Goal: Find specific page/section: Find specific page/section

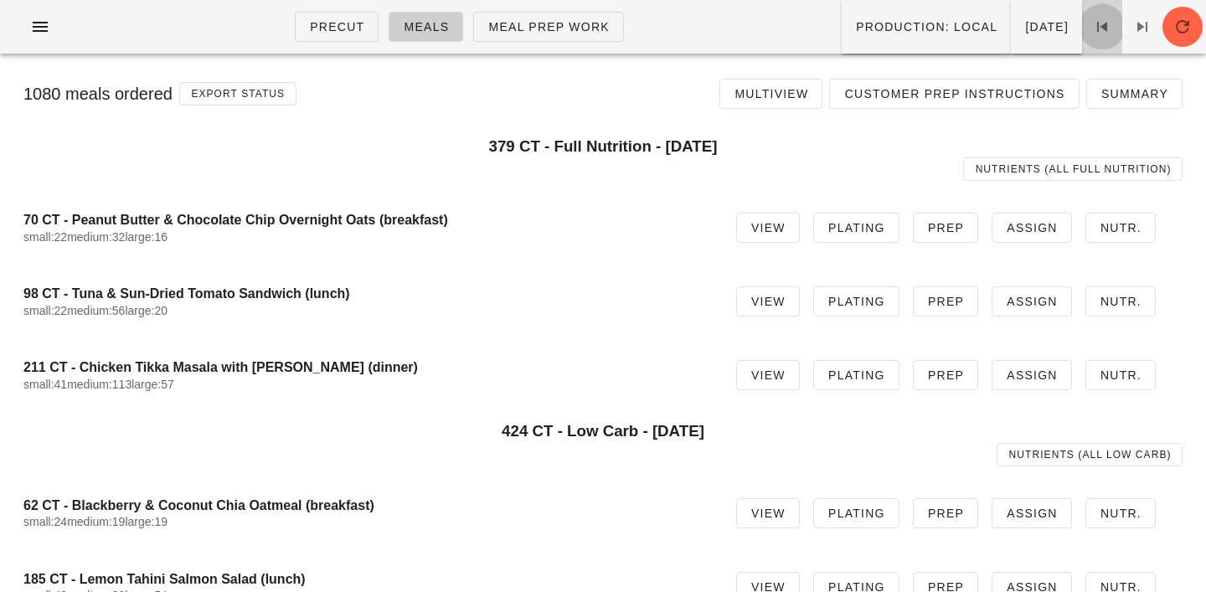
click at [1111, 13] on link at bounding box center [1102, 27] width 40 height 54
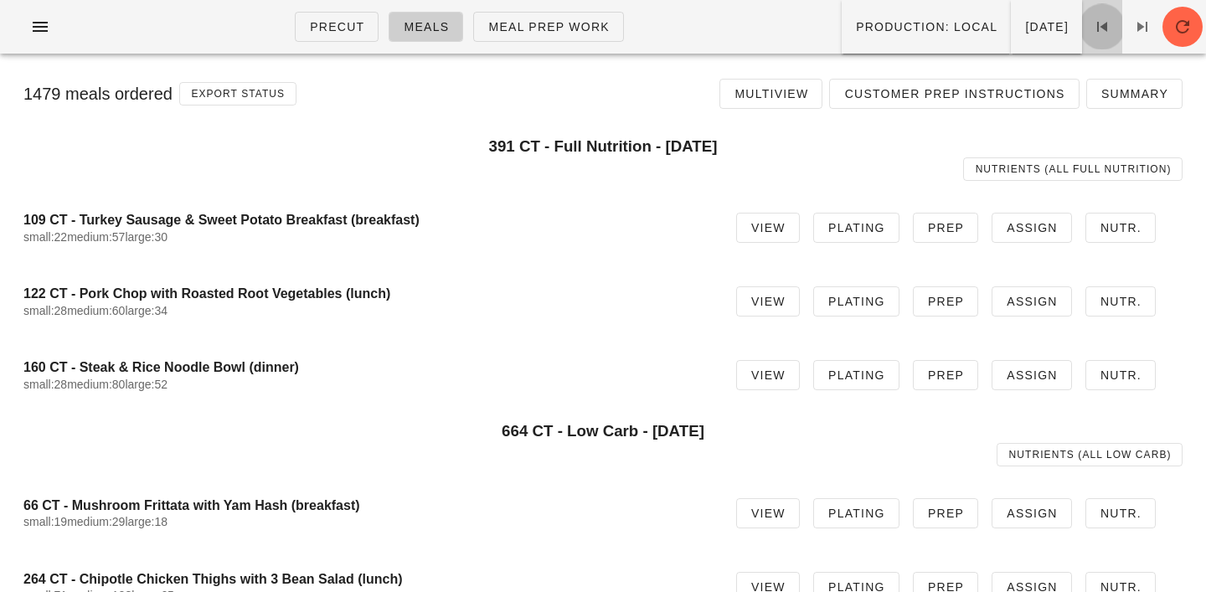
click at [1111, 13] on link at bounding box center [1102, 27] width 40 height 54
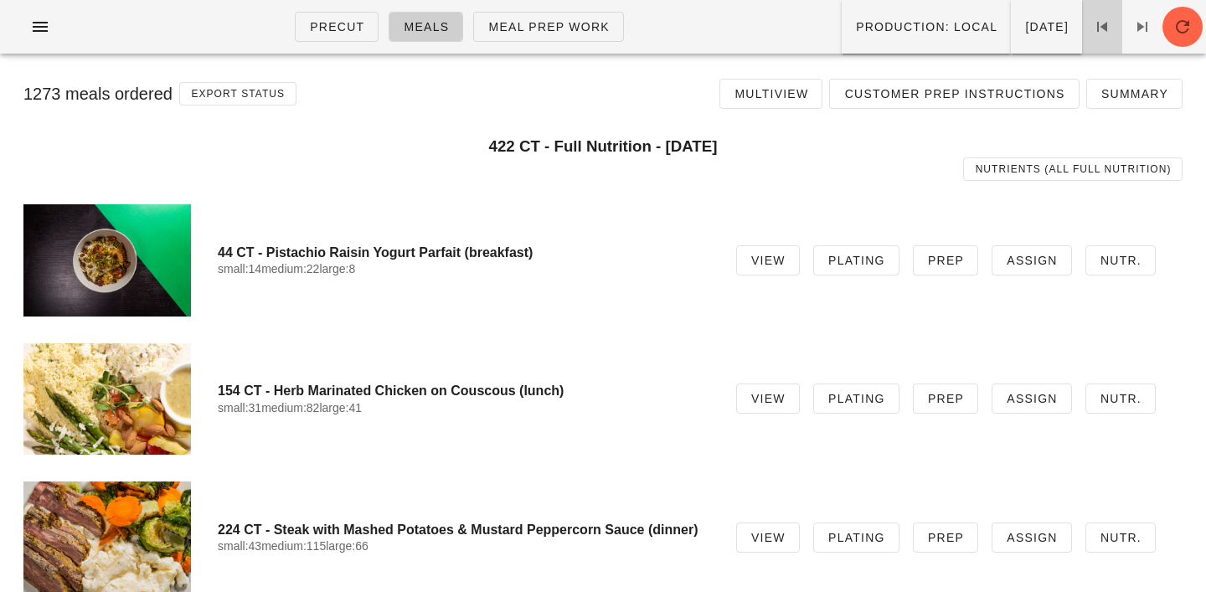
click at [1111, 13] on link at bounding box center [1102, 27] width 40 height 54
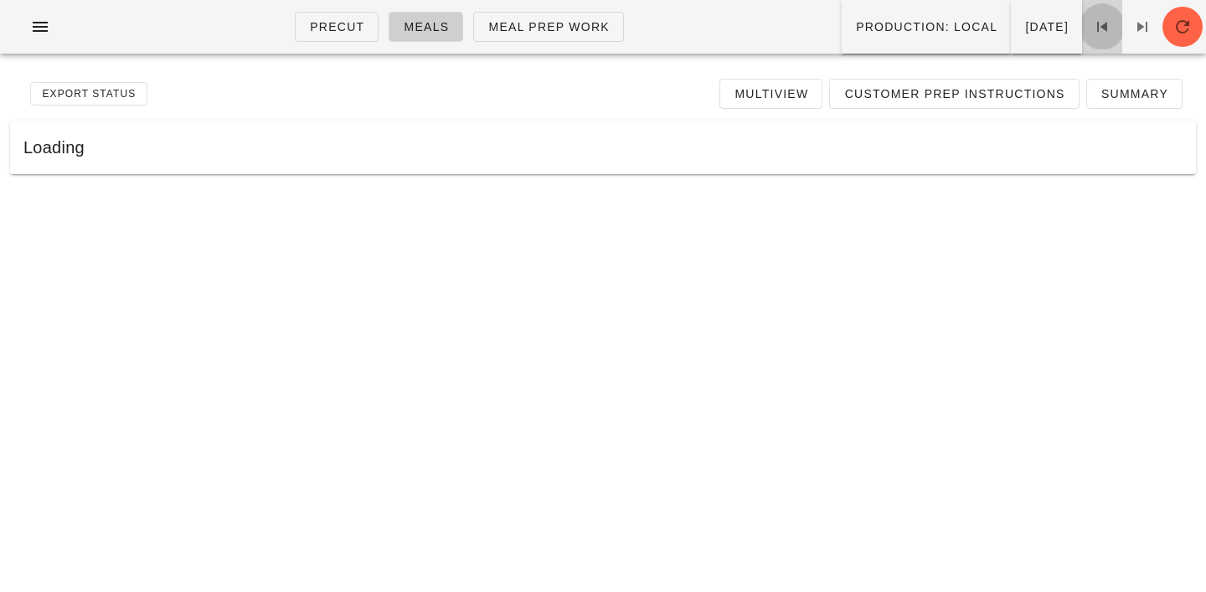
click at [1111, 13] on link at bounding box center [1102, 27] width 40 height 54
click at [1165, 41] on div "Precut Meals Meal Prep Work Production: local Monday Sep 29" at bounding box center [603, 27] width 1206 height 54
click at [1144, 28] on icon at bounding box center [1142, 27] width 20 height 20
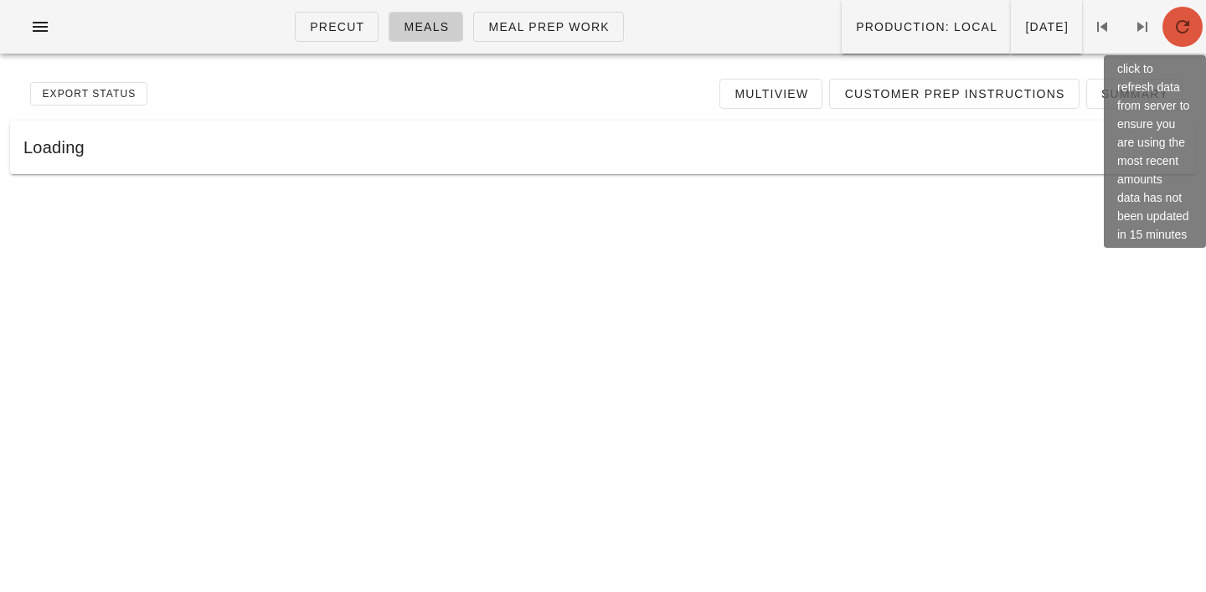
click at [1190, 37] on button "button" at bounding box center [1182, 27] width 40 height 40
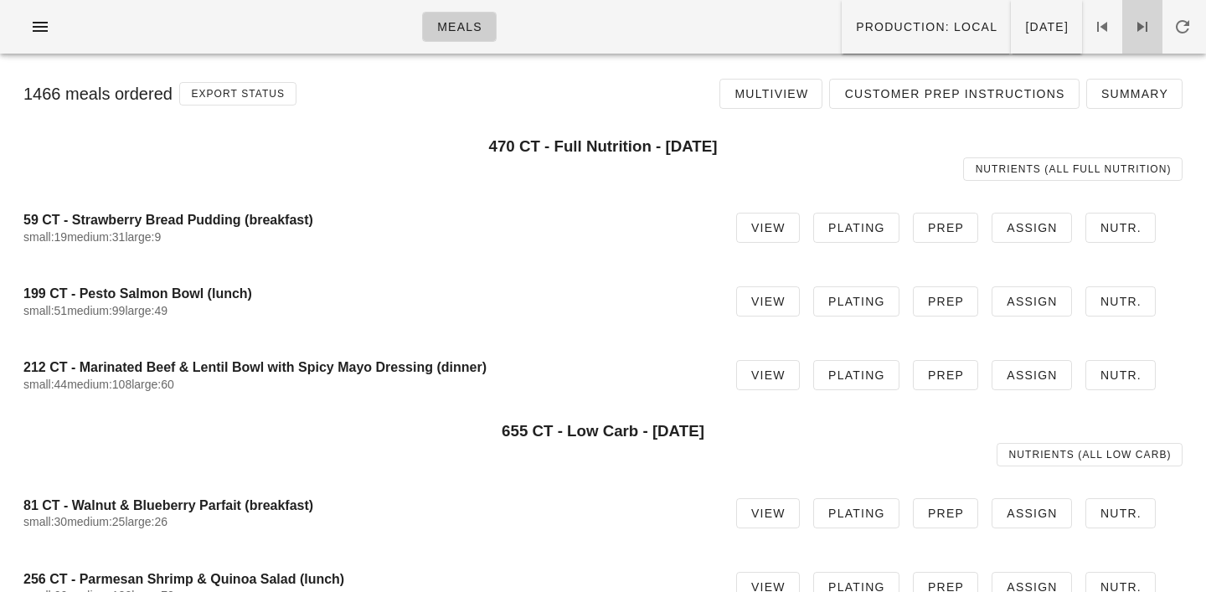
click at [1152, 28] on span at bounding box center [1142, 27] width 40 height 20
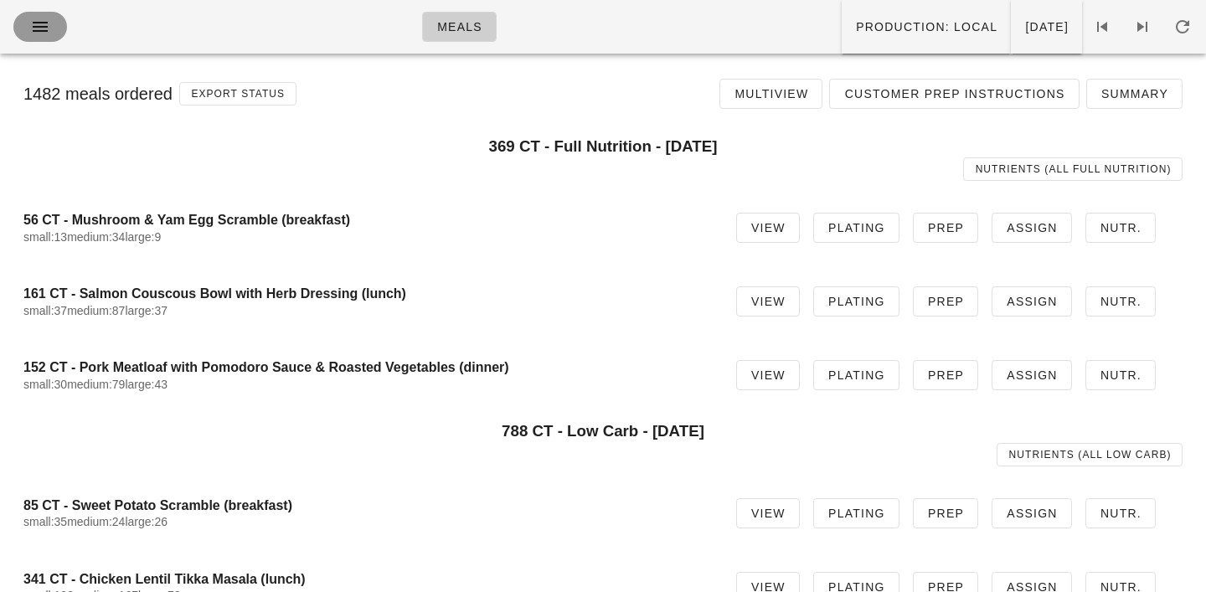
click at [33, 30] on icon "button" at bounding box center [40, 27] width 20 height 20
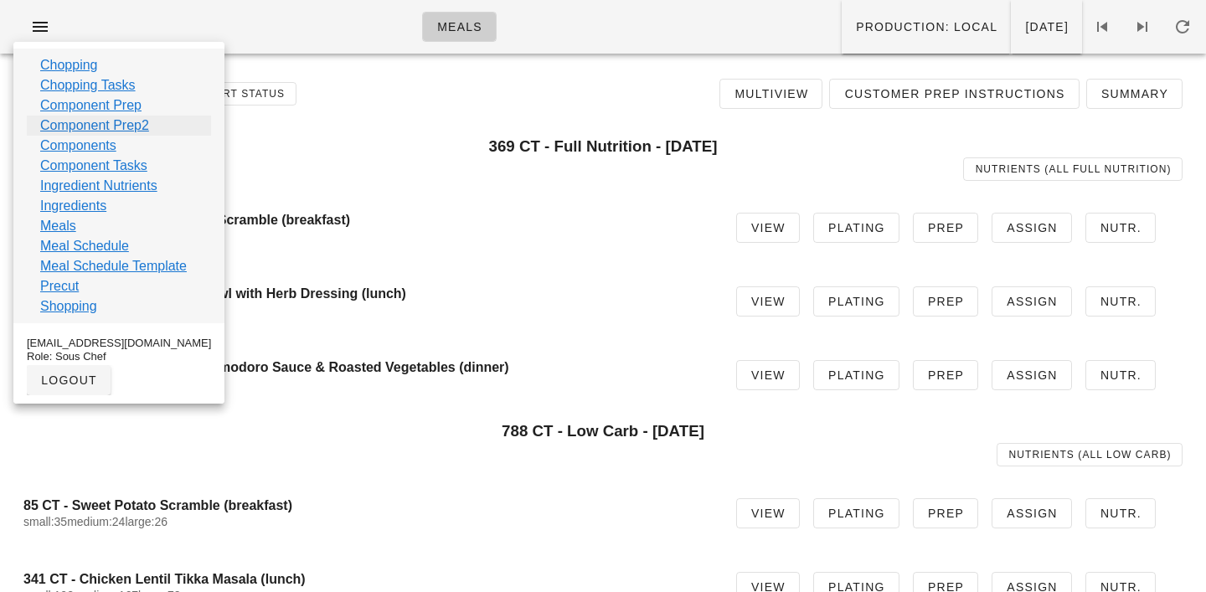
click at [48, 130] on link "Component Prep2" at bounding box center [94, 126] width 109 height 20
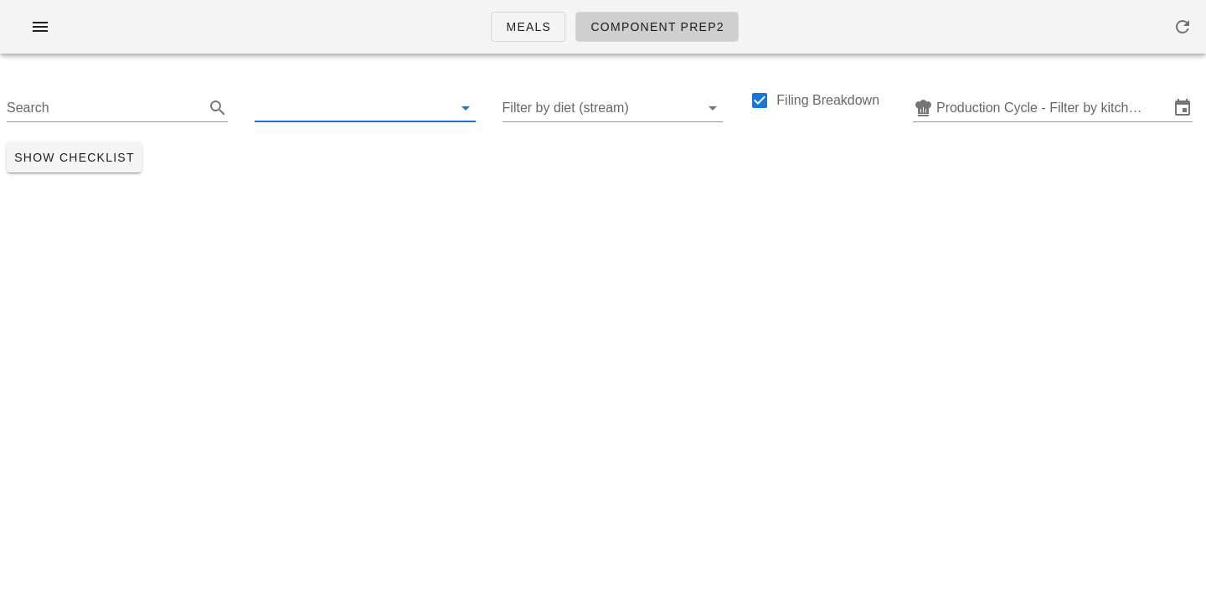
click at [285, 115] on input "text" at bounding box center [352, 108] width 194 height 27
click at [978, 116] on input "Production Cycle - Filter by kitchen production schedules" at bounding box center [1052, 108] width 233 height 27
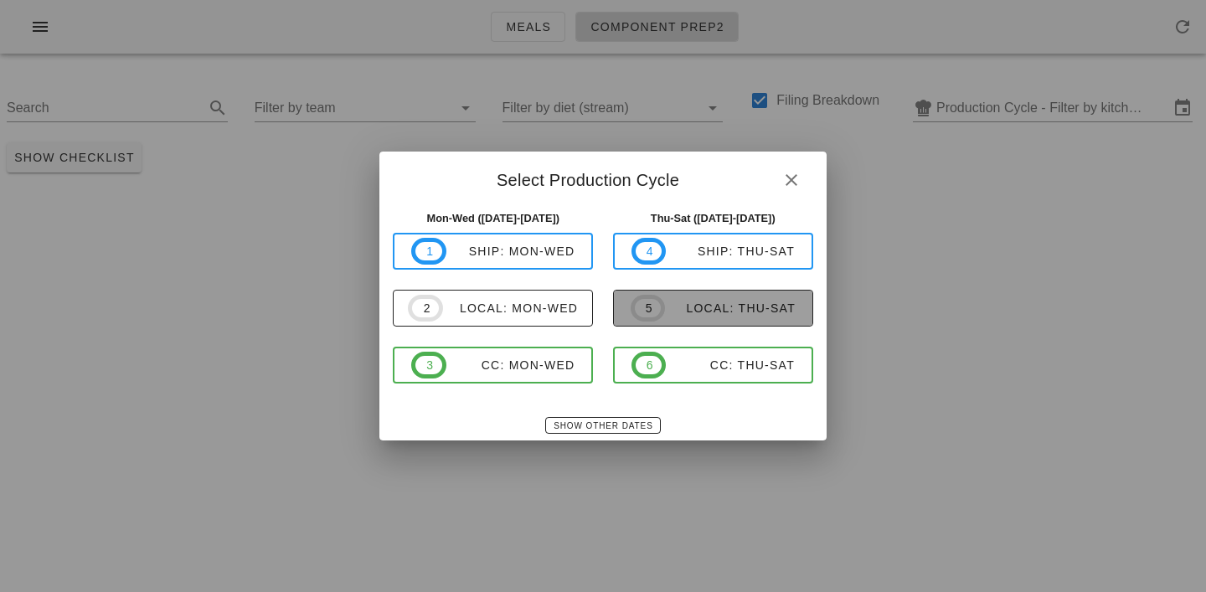
click at [719, 306] on div "local: Thu-Sat" at bounding box center [730, 307] width 131 height 13
type input "local: Thu-Sat (Oct 2-Oct 4)"
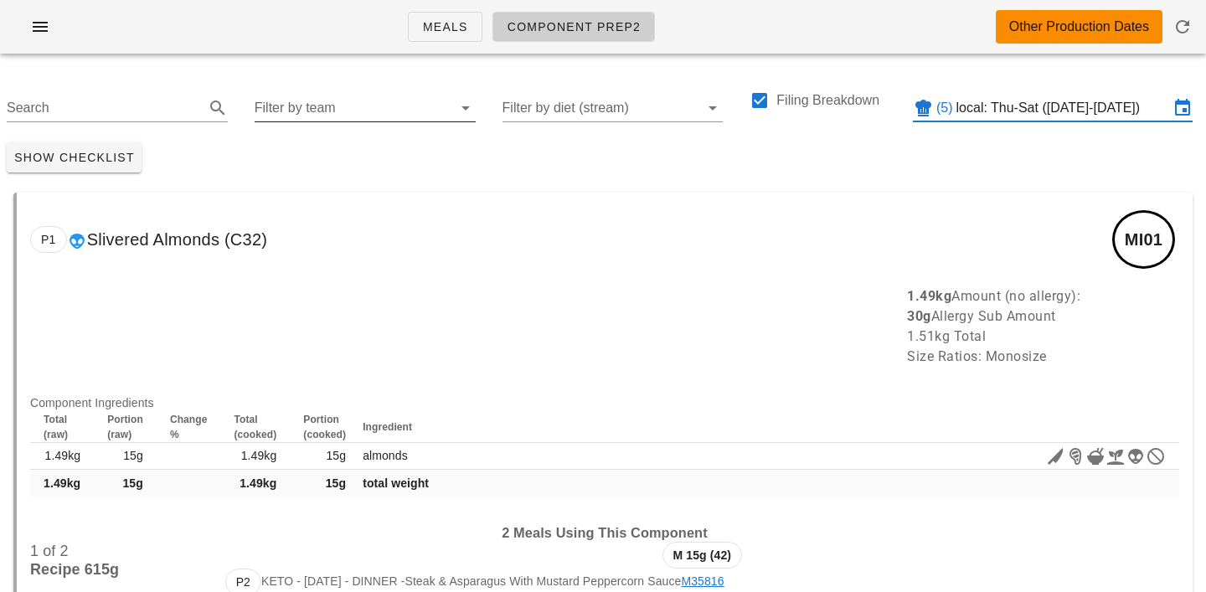
click at [298, 105] on input "Filter by team" at bounding box center [352, 108] width 194 height 27
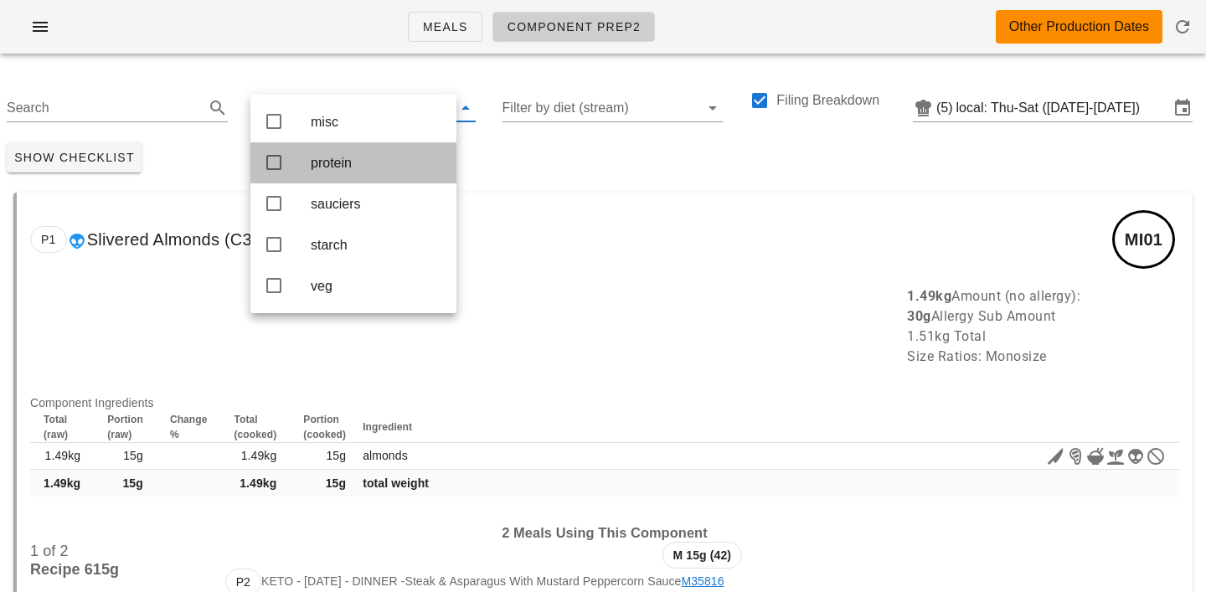
click at [323, 162] on div "protein" at bounding box center [377, 163] width 132 height 16
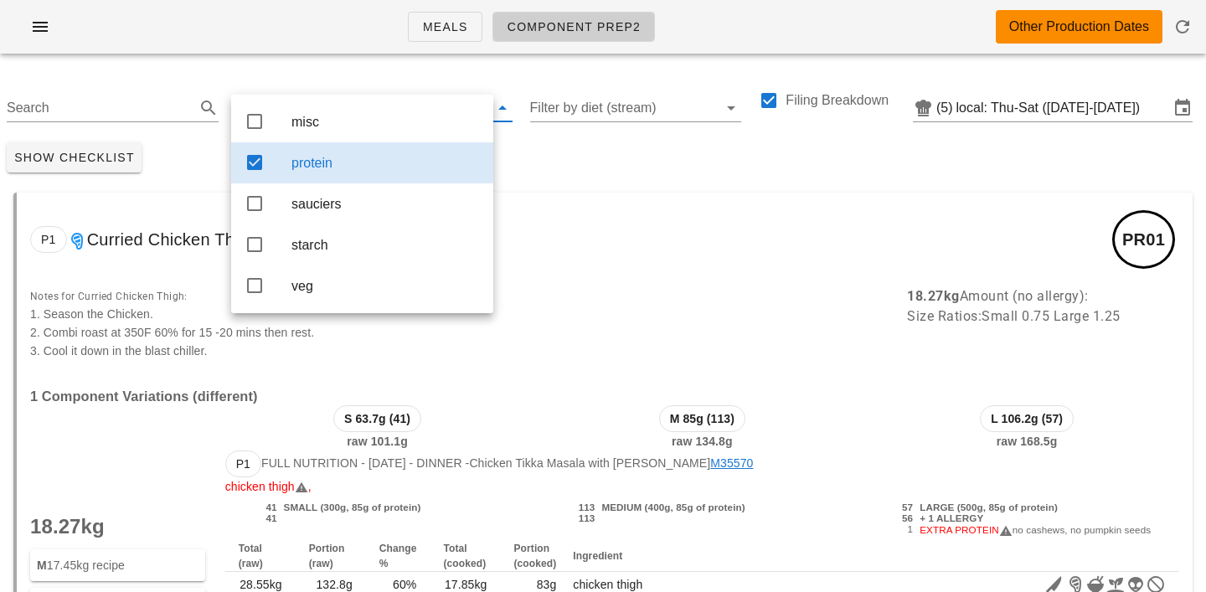
click at [527, 148] on div "Show Checklist" at bounding box center [603, 158] width 1206 height 44
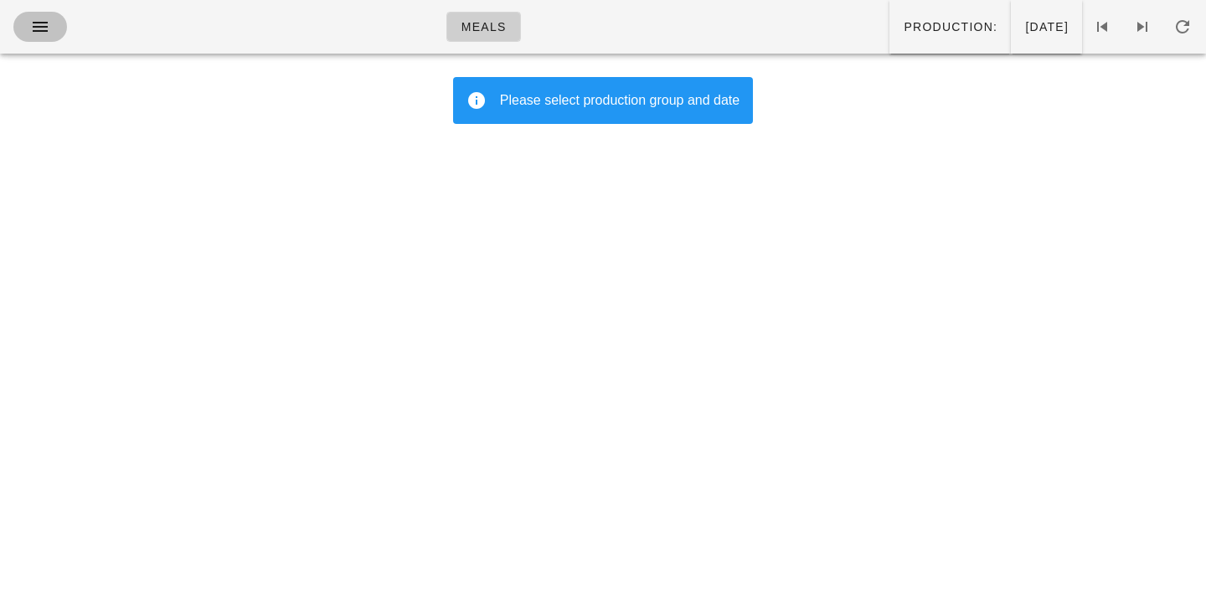
click at [27, 23] on span "button" at bounding box center [40, 27] width 27 height 20
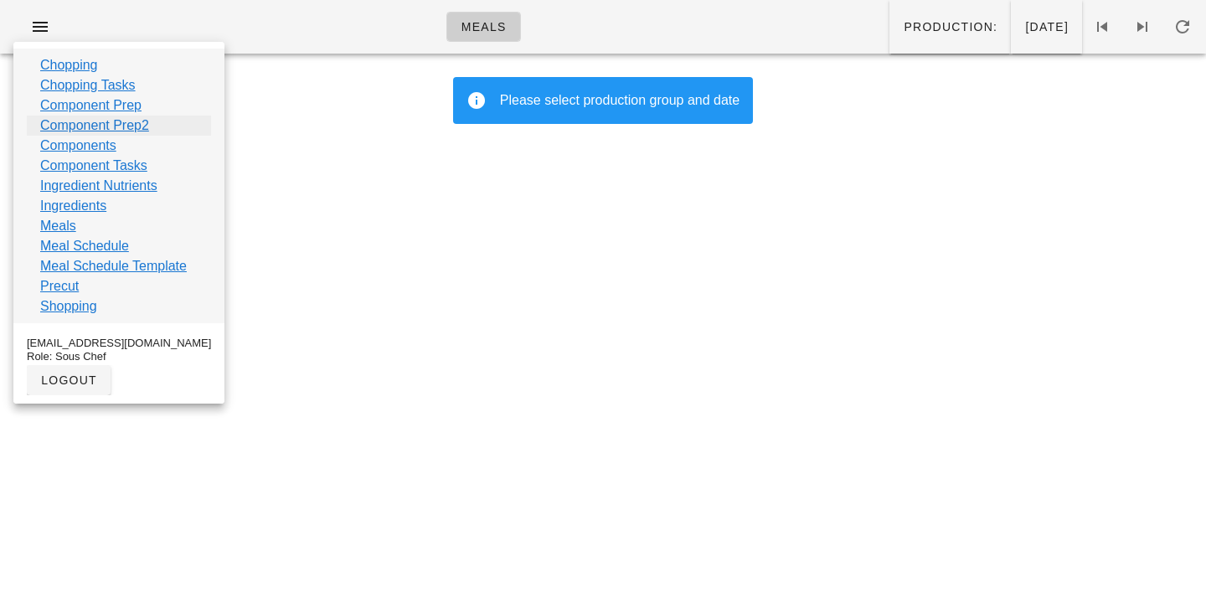
click at [69, 129] on link "Component Prep2" at bounding box center [94, 126] width 109 height 20
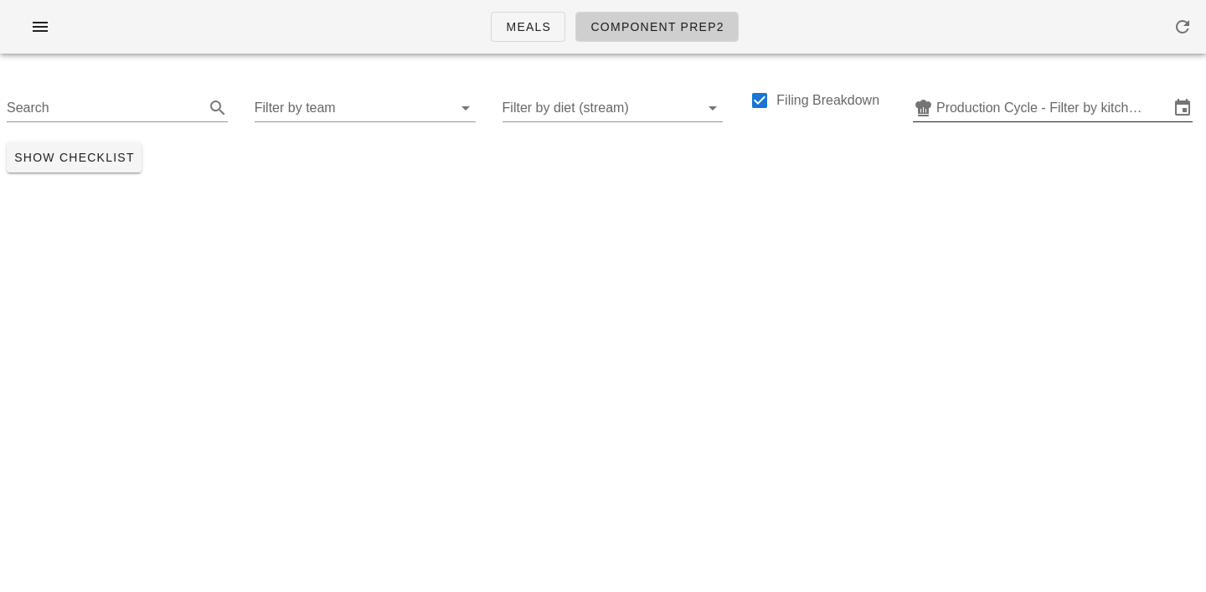
click at [992, 108] on input "Production Cycle - Filter by kitchen production schedules" at bounding box center [1052, 108] width 233 height 27
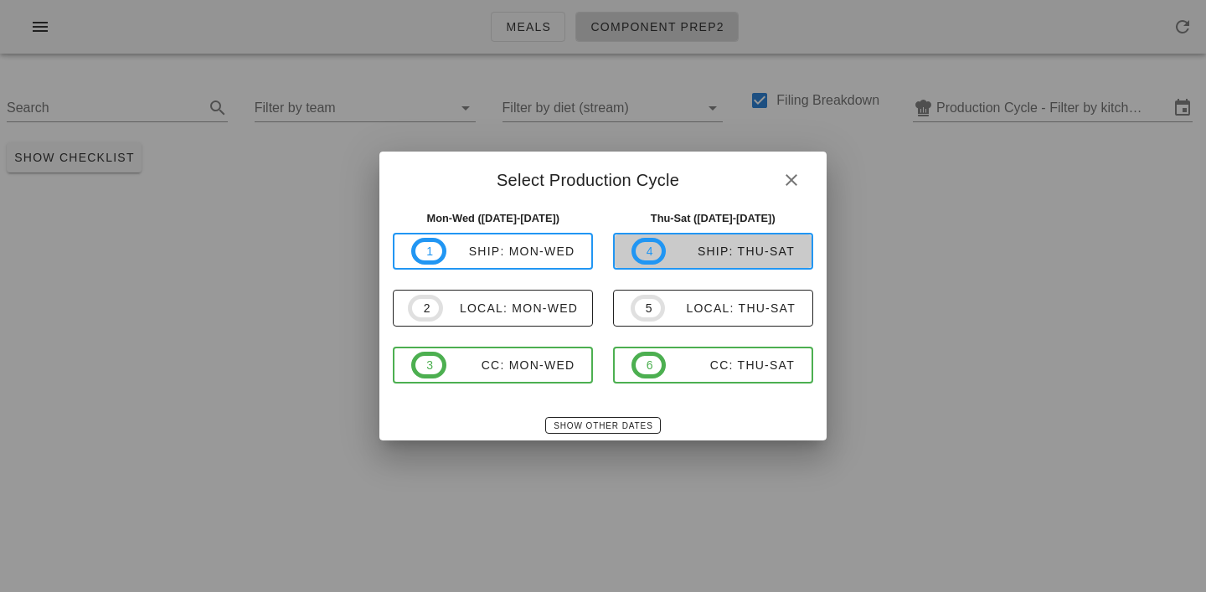
click at [683, 245] on div "ship: Thu-Sat" at bounding box center [730, 250] width 129 height 13
type input "ship: Thu-Sat (Oct 2-Oct 4)"
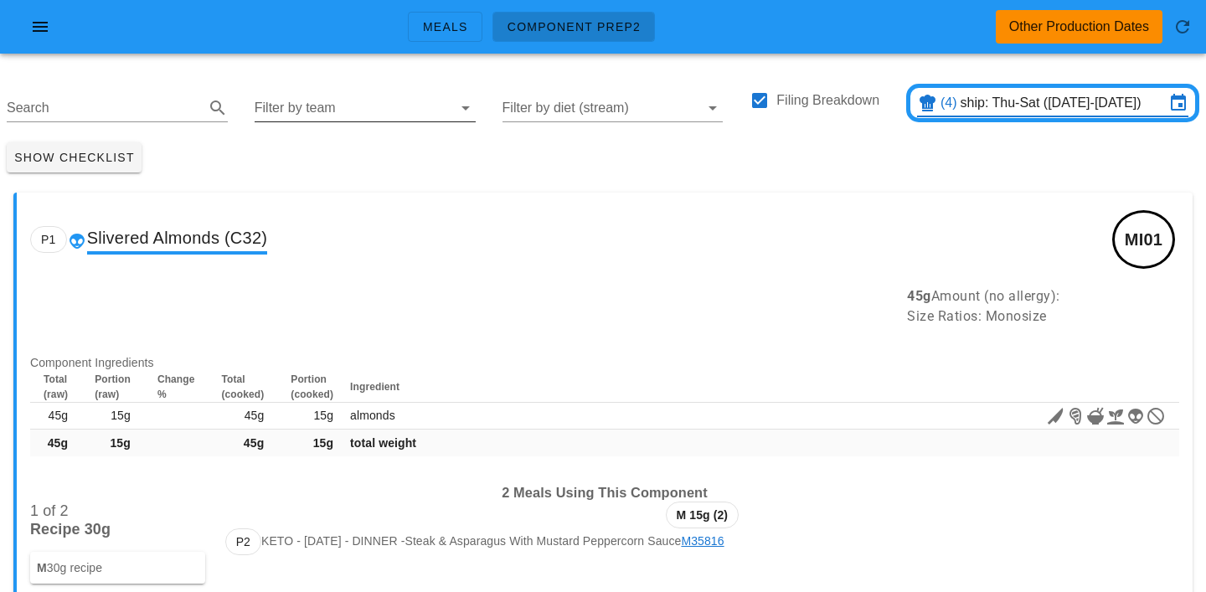
click at [296, 121] on div "Filter by team" at bounding box center [365, 108] width 221 height 27
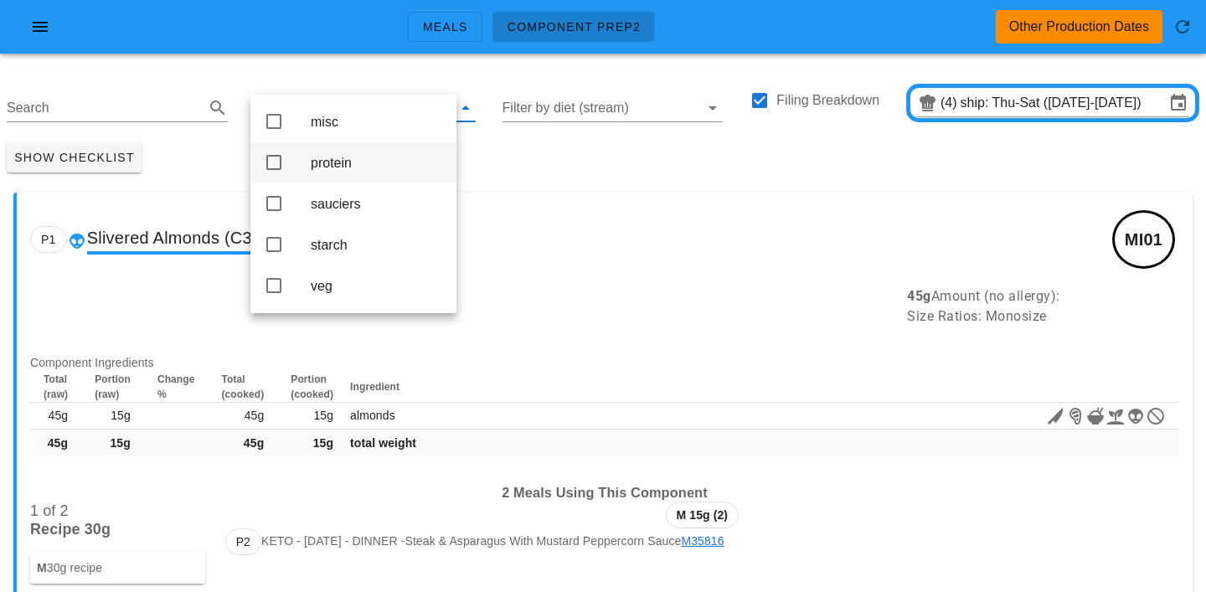
click at [325, 161] on div "protein" at bounding box center [377, 163] width 132 height 16
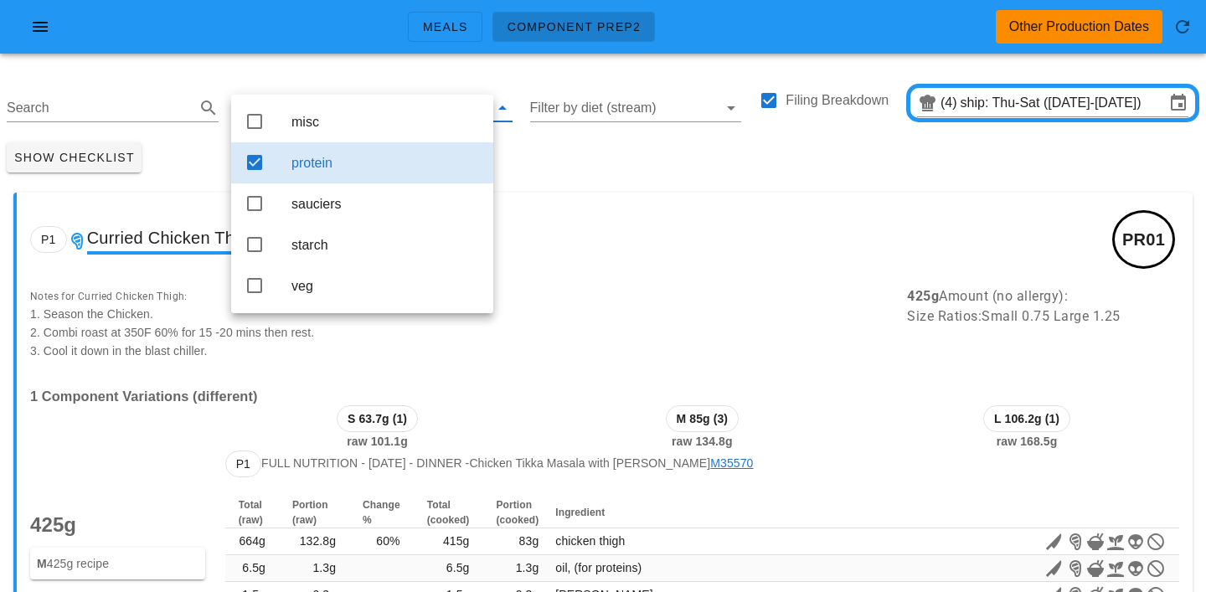
click at [544, 154] on div "Show Checklist" at bounding box center [603, 158] width 1206 height 44
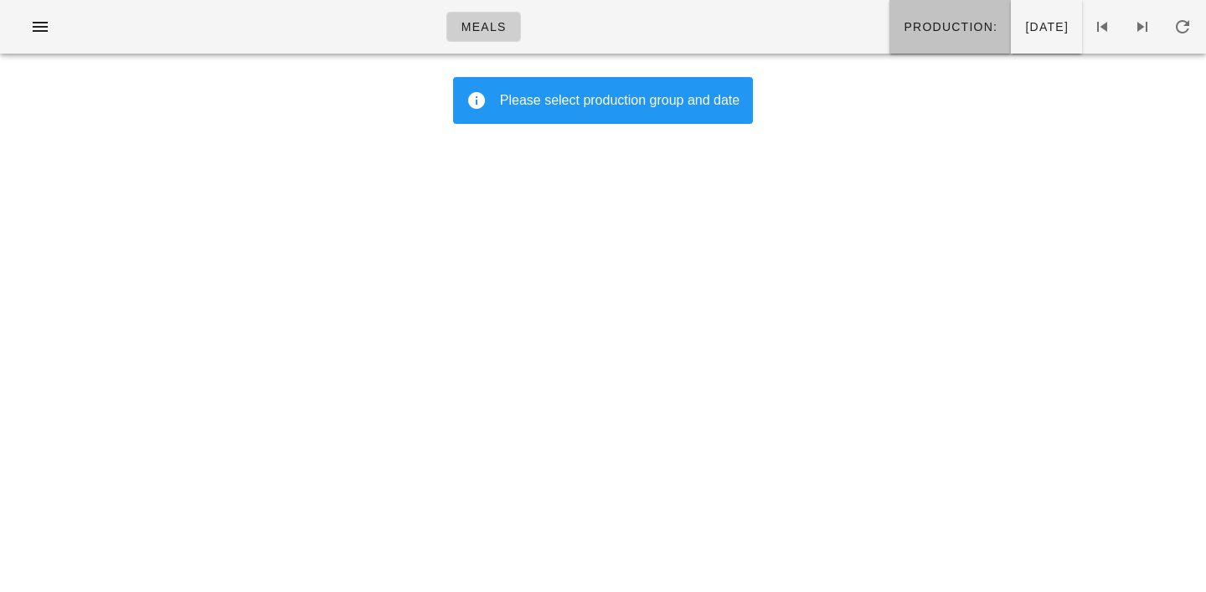
click at [903, 27] on span "Production:" at bounding box center [950, 26] width 95 height 13
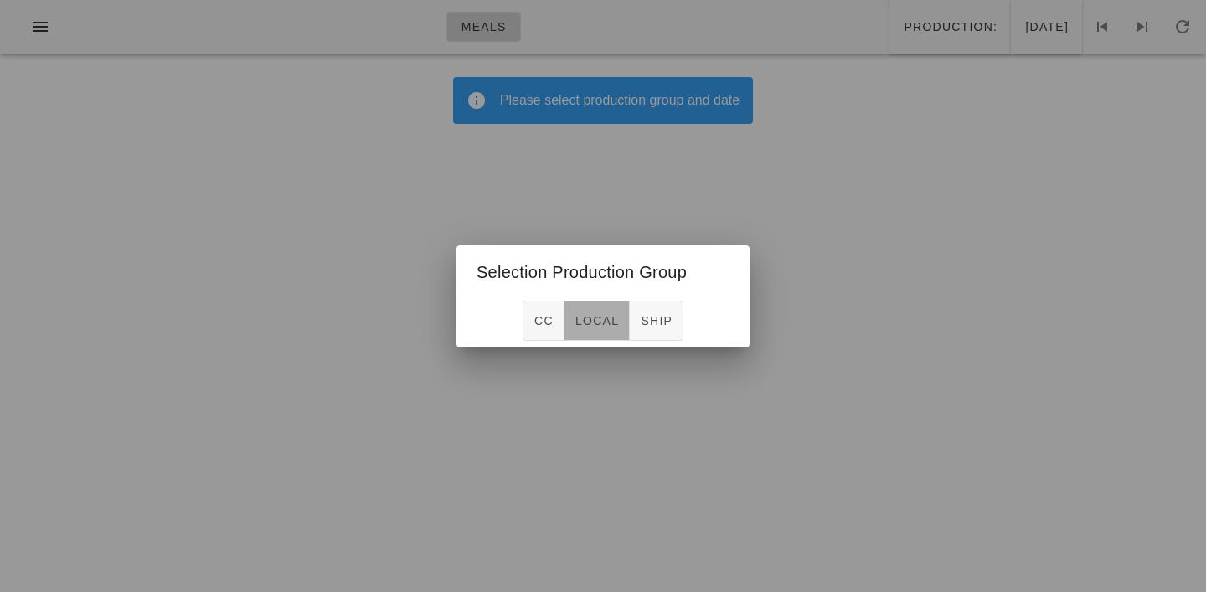
click at [598, 314] on span "local" at bounding box center [596, 320] width 44 height 13
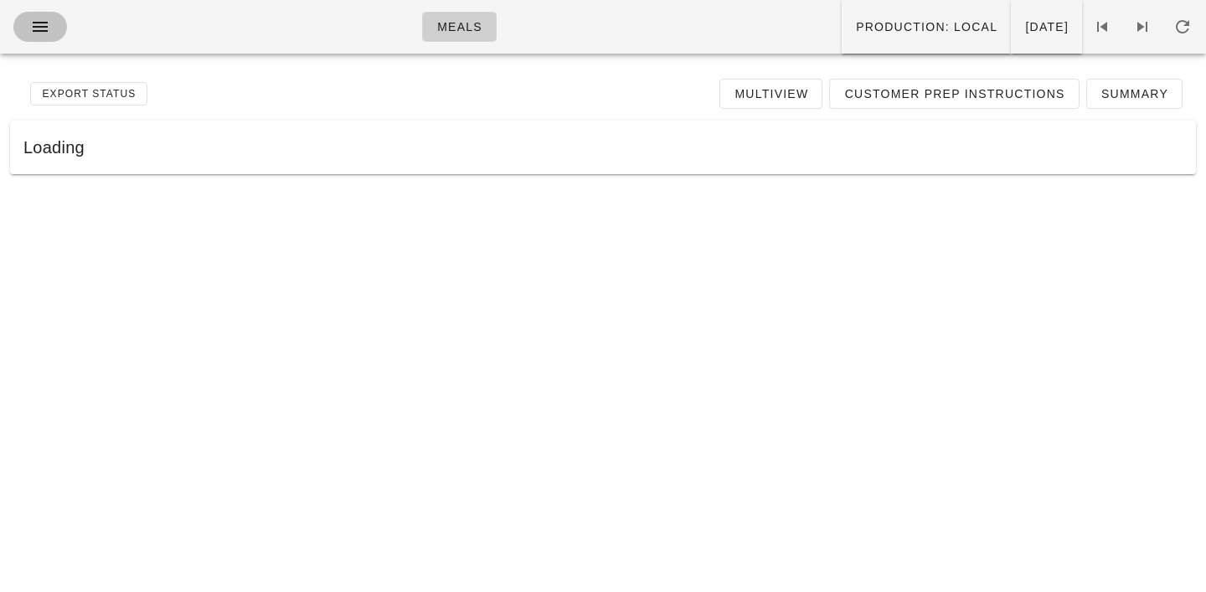
click at [32, 33] on icon "button" at bounding box center [40, 27] width 20 height 20
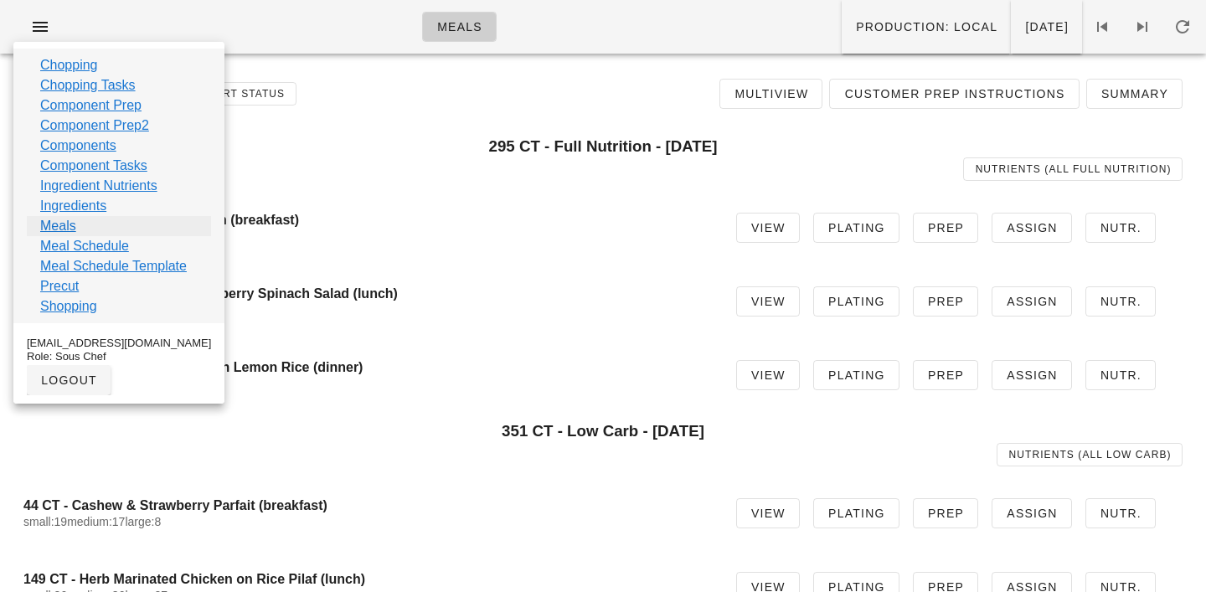
click at [55, 228] on link "Meals" at bounding box center [58, 226] width 36 height 20
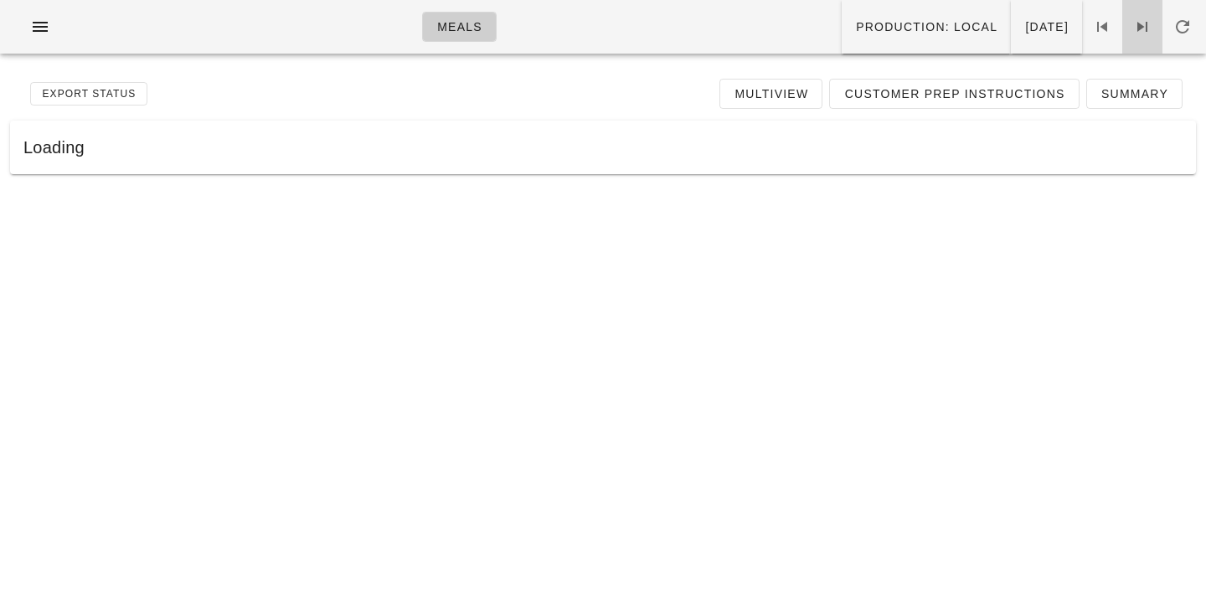
click at [1129, 24] on span at bounding box center [1142, 27] width 40 height 20
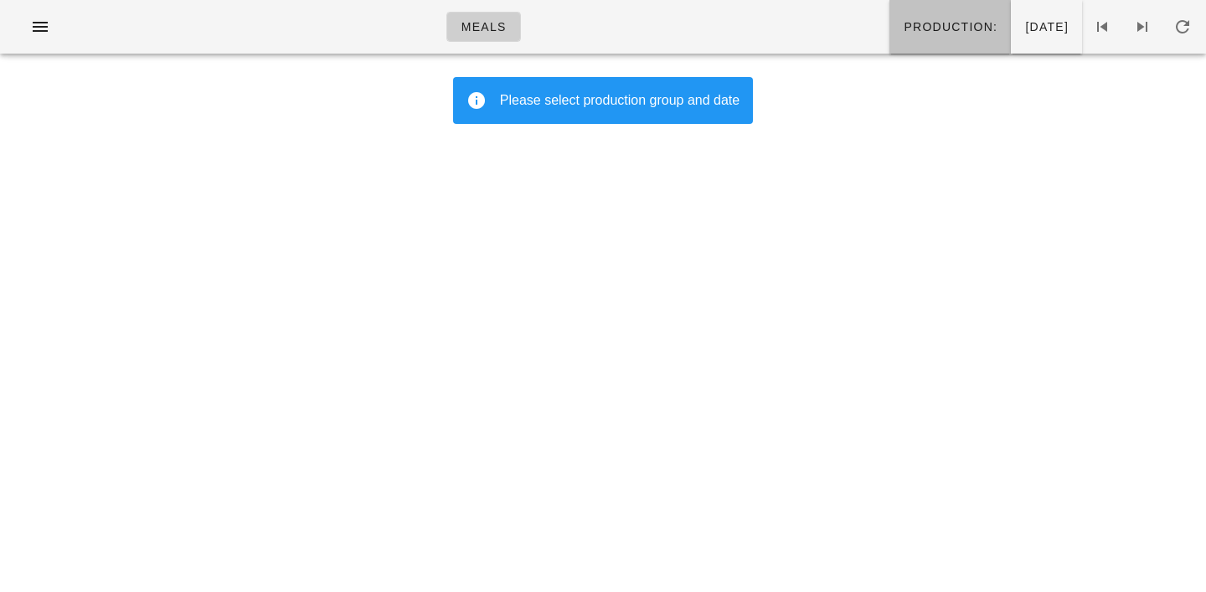
click at [889, 40] on button "Production:" at bounding box center [949, 27] width 121 height 54
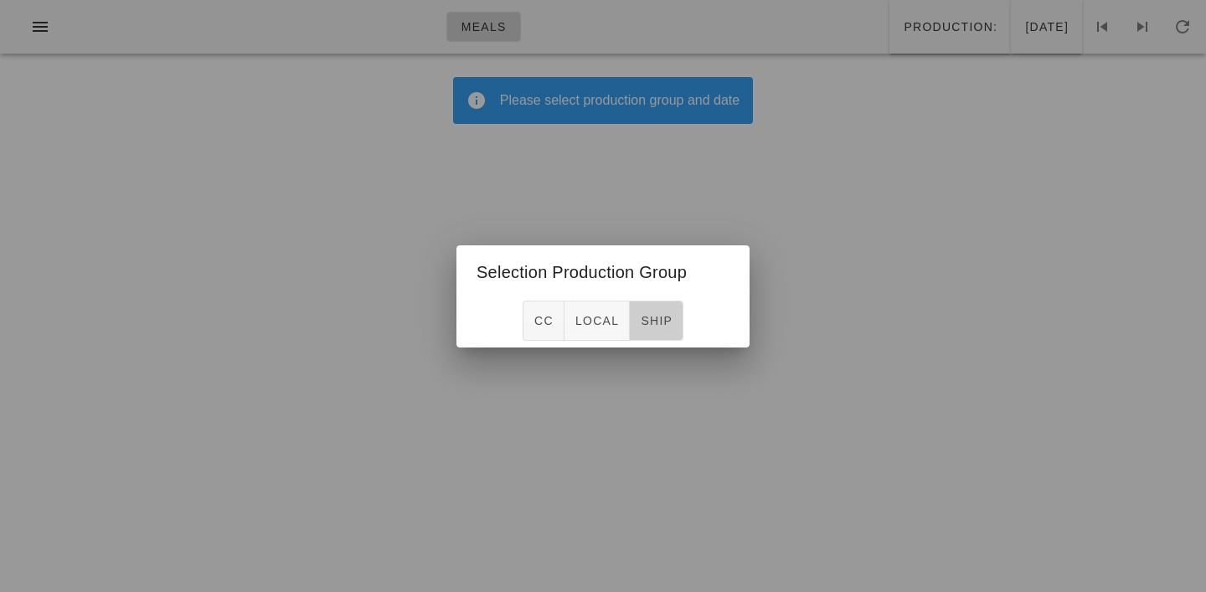
click at [656, 322] on span "ship" at bounding box center [656, 320] width 33 height 13
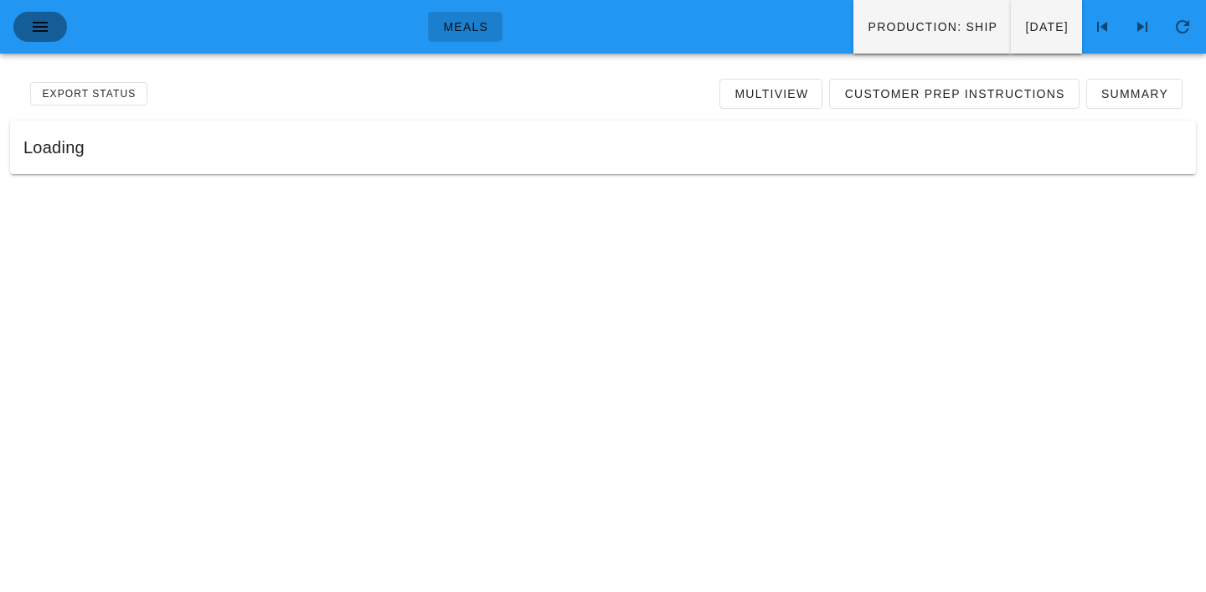
click at [33, 23] on icon "button" at bounding box center [40, 27] width 20 height 20
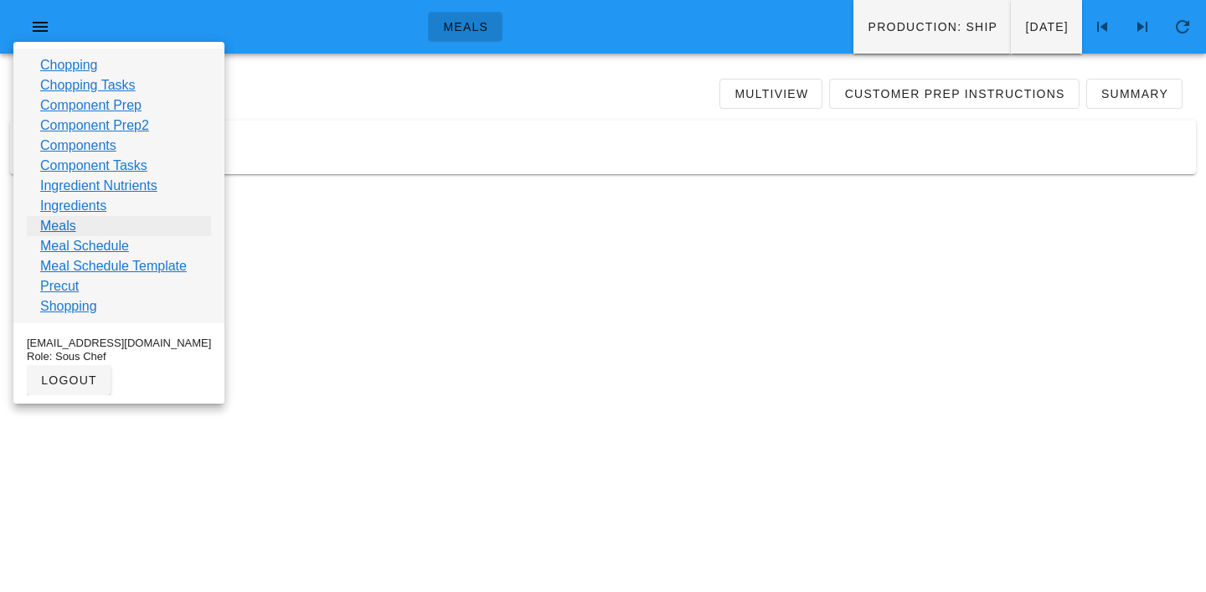
click at [58, 232] on link "Meals" at bounding box center [58, 226] width 36 height 20
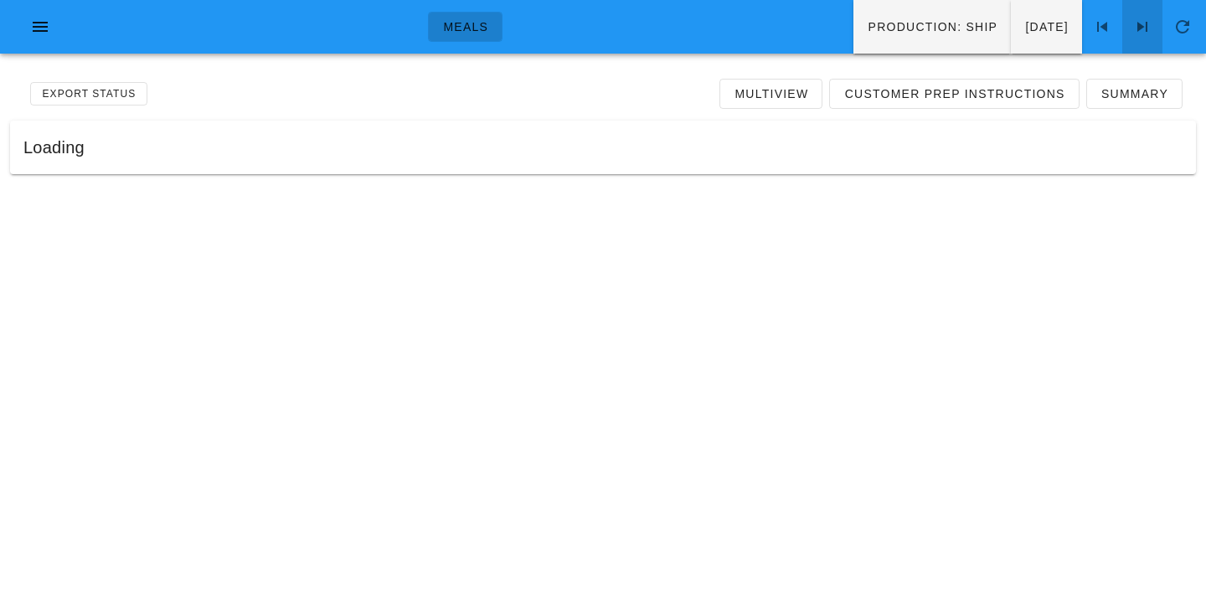
click at [1148, 31] on icon at bounding box center [1142, 27] width 20 height 20
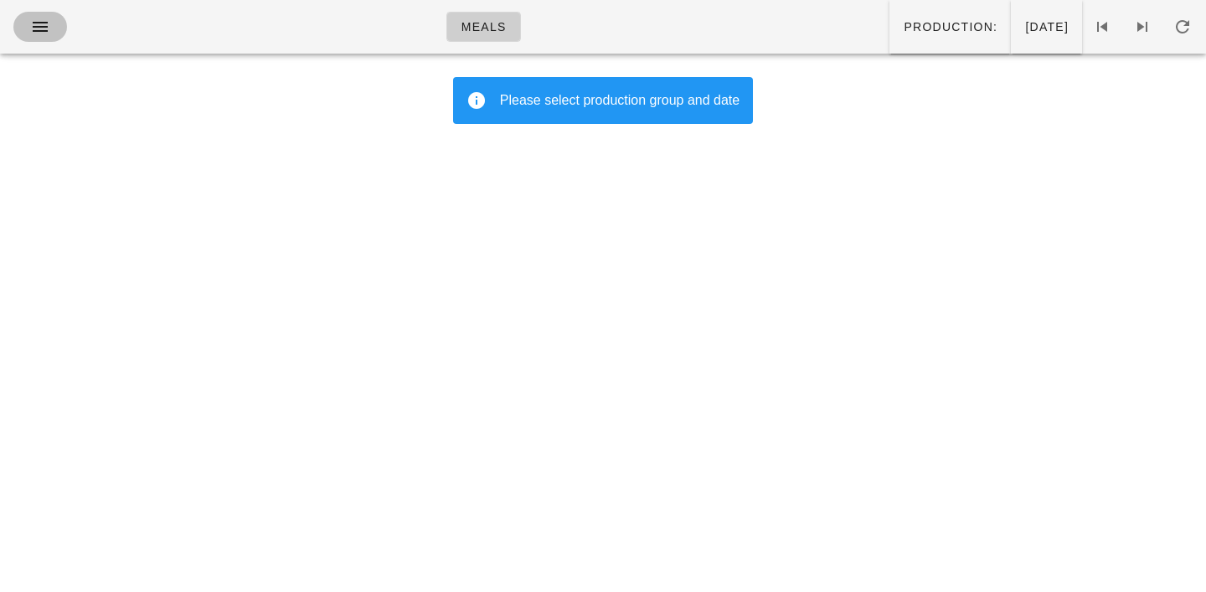
click at [40, 22] on icon "button" at bounding box center [40, 27] width 20 height 20
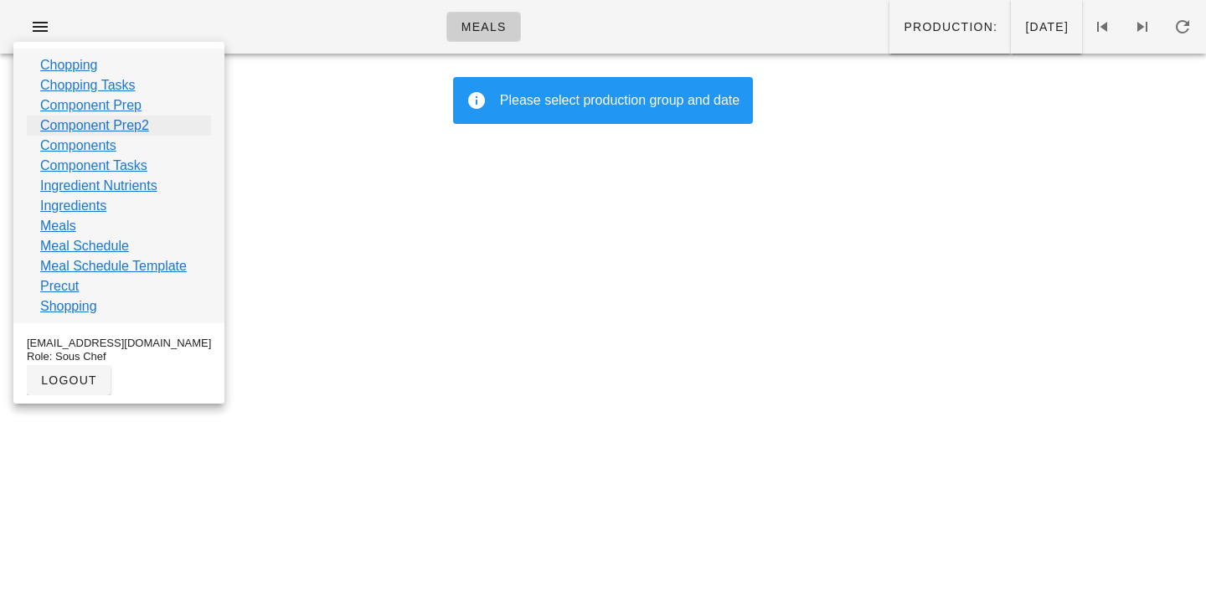
click at [57, 121] on link "Component Prep2" at bounding box center [94, 126] width 109 height 20
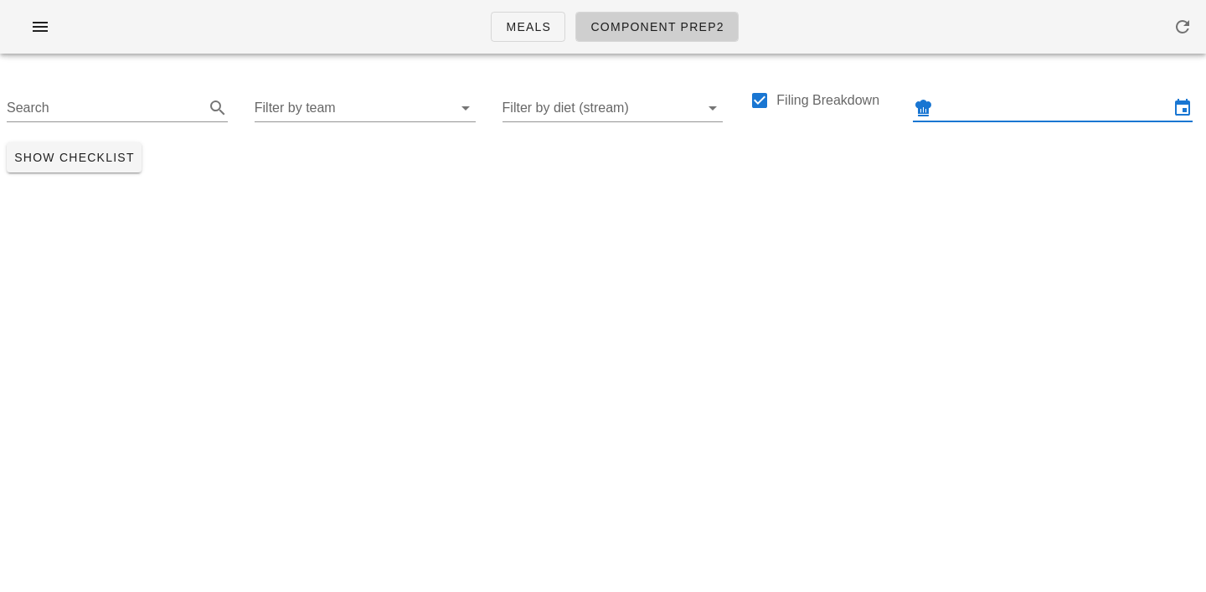
click at [971, 113] on input "text" at bounding box center [1052, 108] width 233 height 27
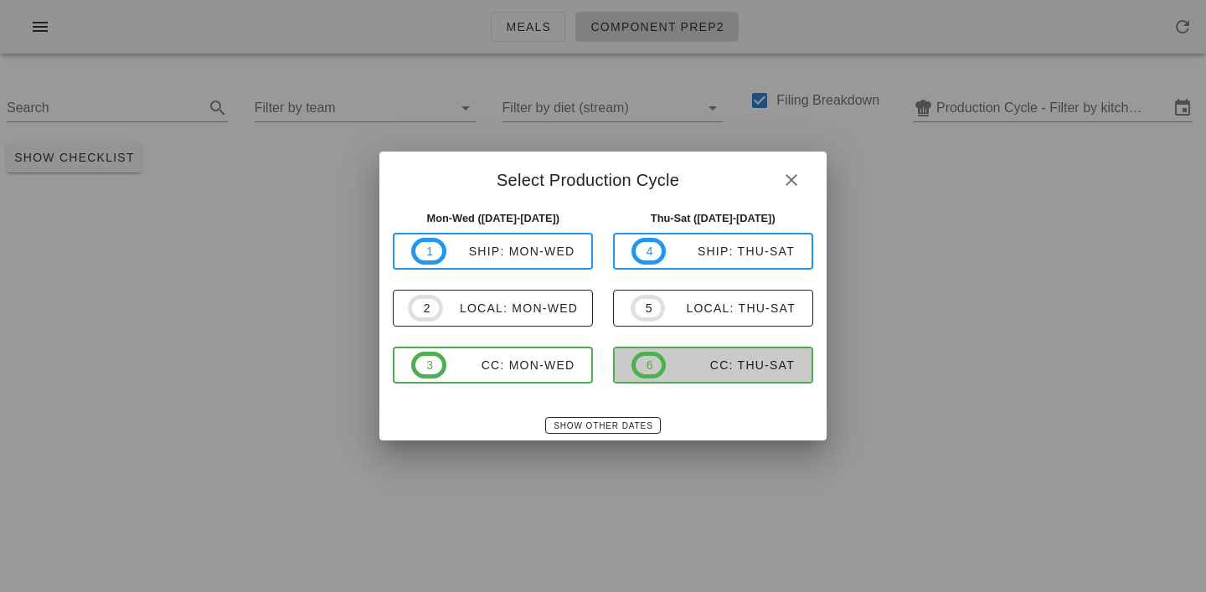
click at [702, 375] on span "6 CC: Thu-Sat" at bounding box center [712, 365] width 163 height 27
type input "CC: Thu-Sat ([DATE]-[DATE])"
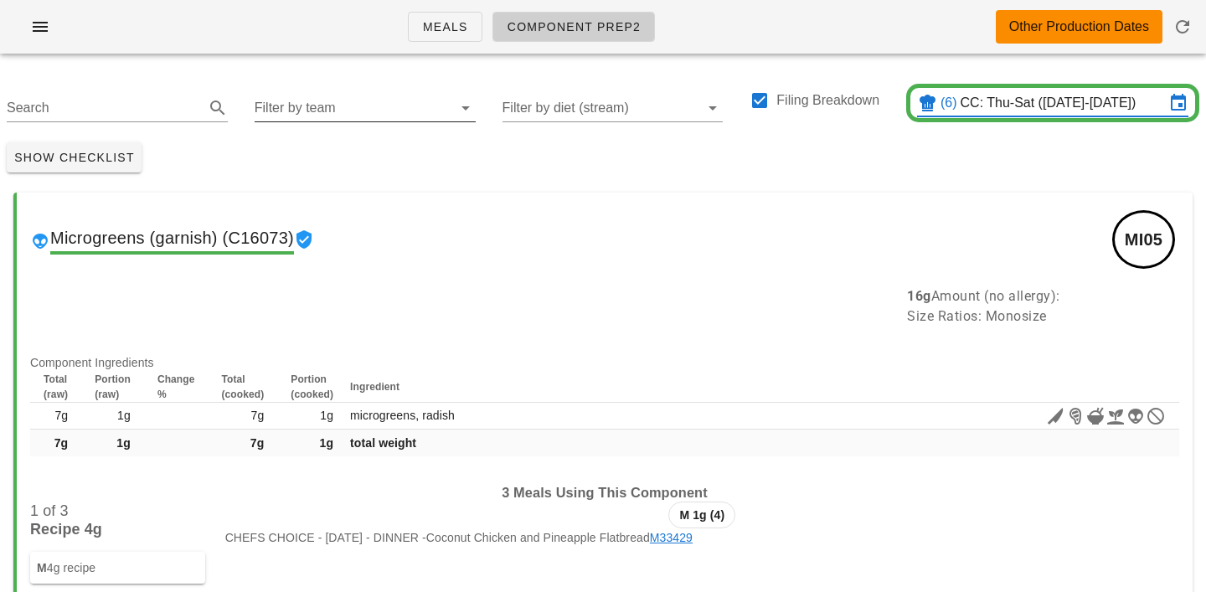
click at [322, 100] on input "Filter by team" at bounding box center [352, 108] width 194 height 27
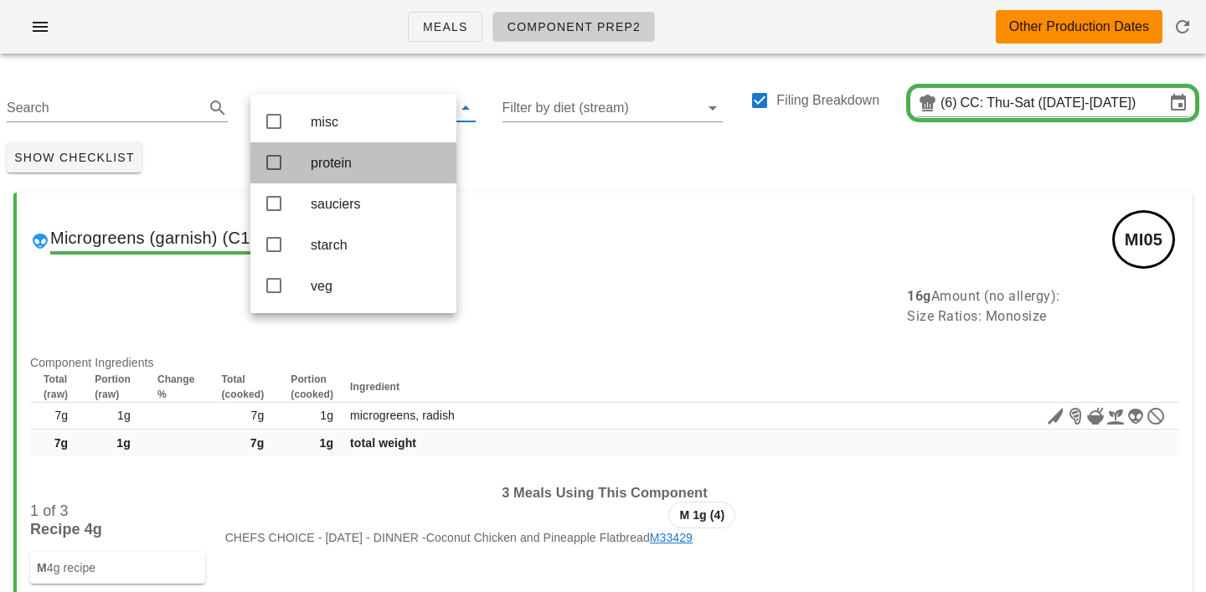
click at [334, 171] on div "protein" at bounding box center [377, 163] width 132 height 16
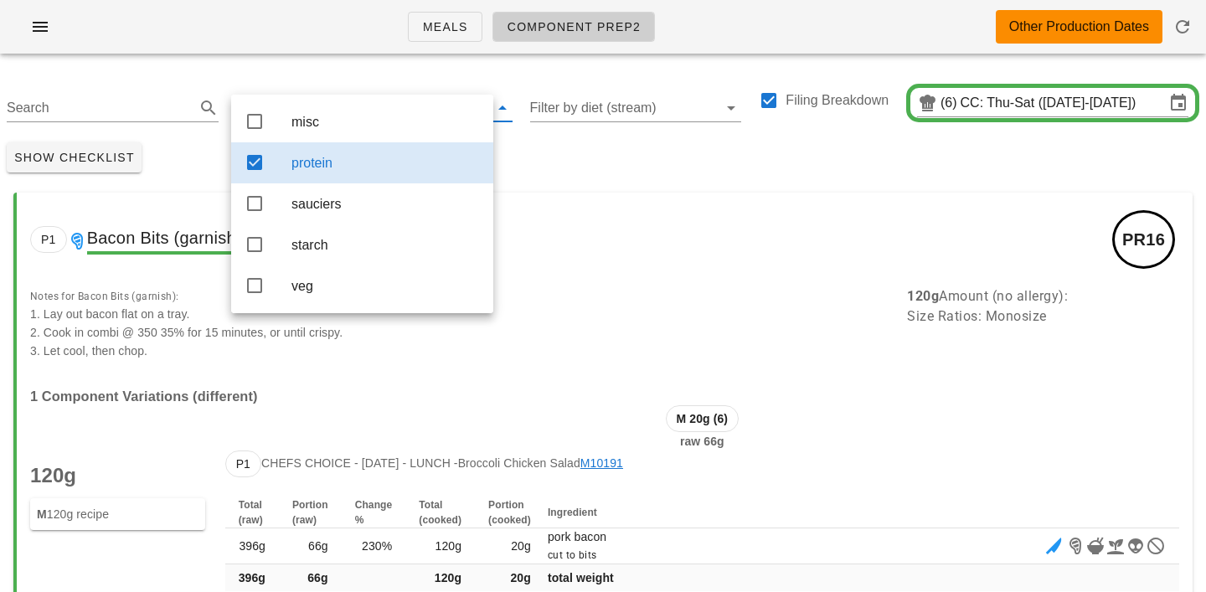
click at [548, 162] on div "Show Checklist" at bounding box center [603, 158] width 1206 height 44
